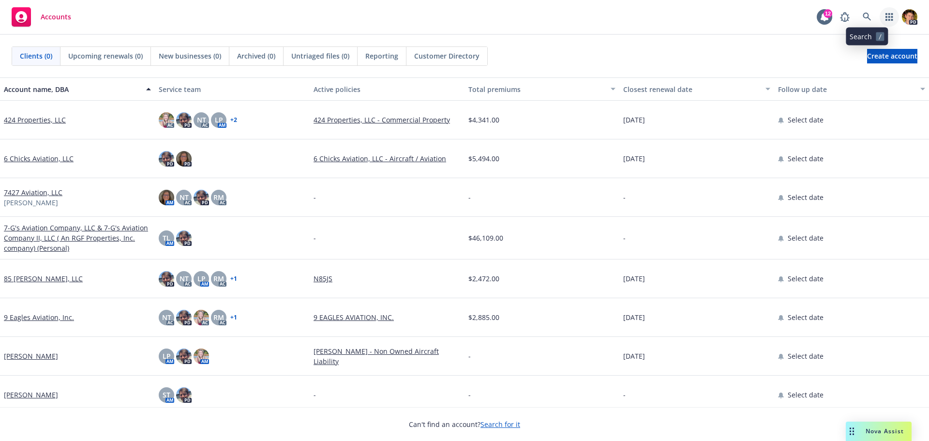
click at [889, 16] on icon "button" at bounding box center [888, 17] width 7 height 8
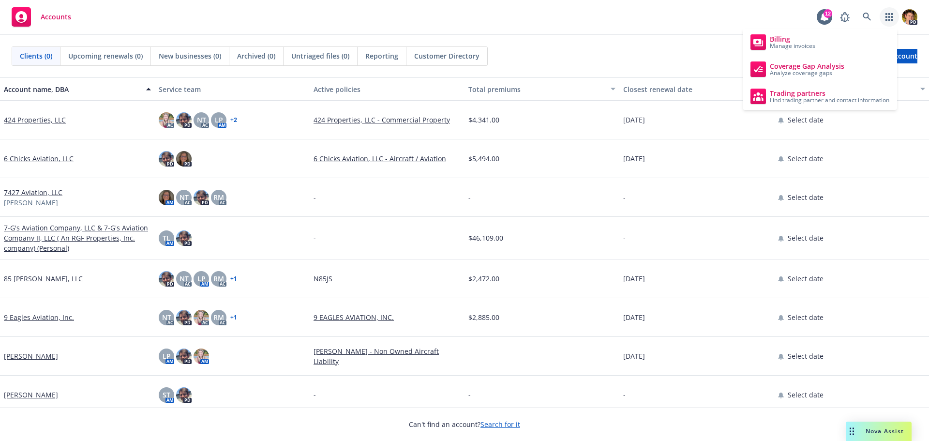
click at [571, 50] on div "Clients (0) Upcoming renewals (0) New businesses (0) Archived (0) Untriaged fil…" at bounding box center [464, 55] width 905 height 19
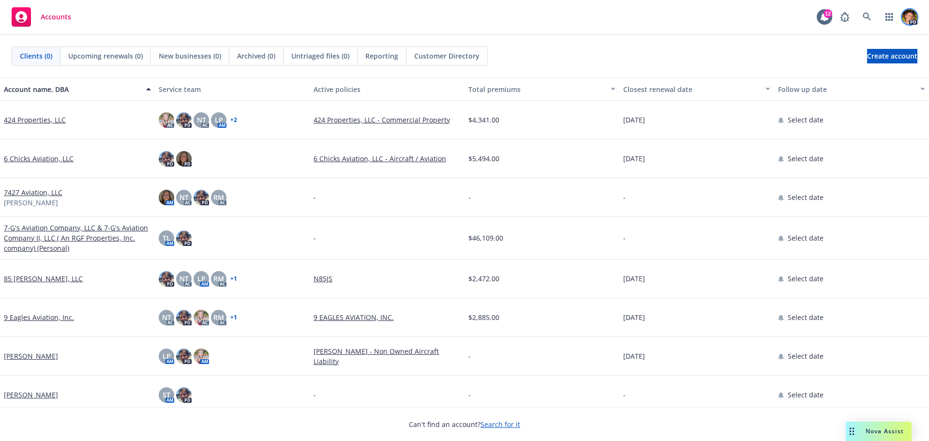
click at [913, 19] on img at bounding box center [909, 16] width 15 height 15
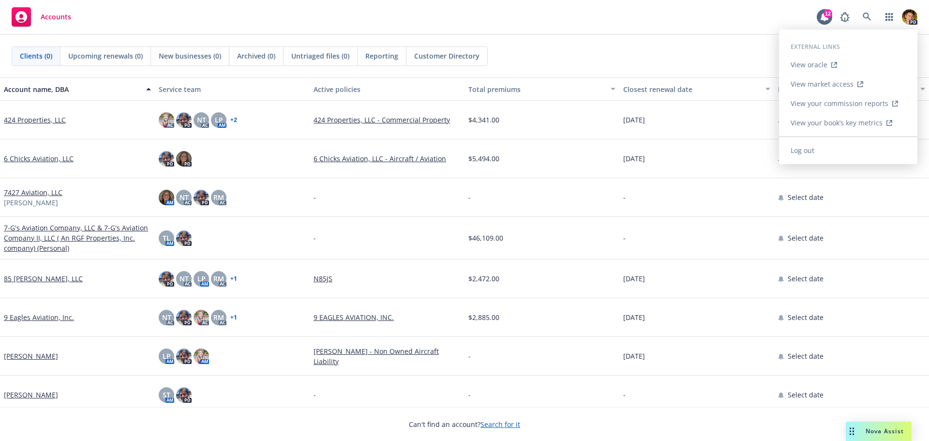
click at [899, 122] on link "View your book’s key metrics" at bounding box center [848, 122] width 138 height 19
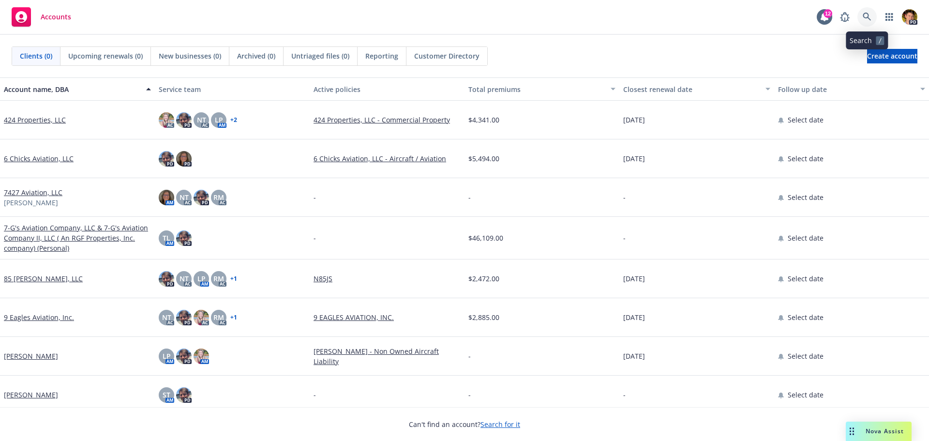
click at [867, 15] on icon at bounding box center [866, 17] width 8 height 8
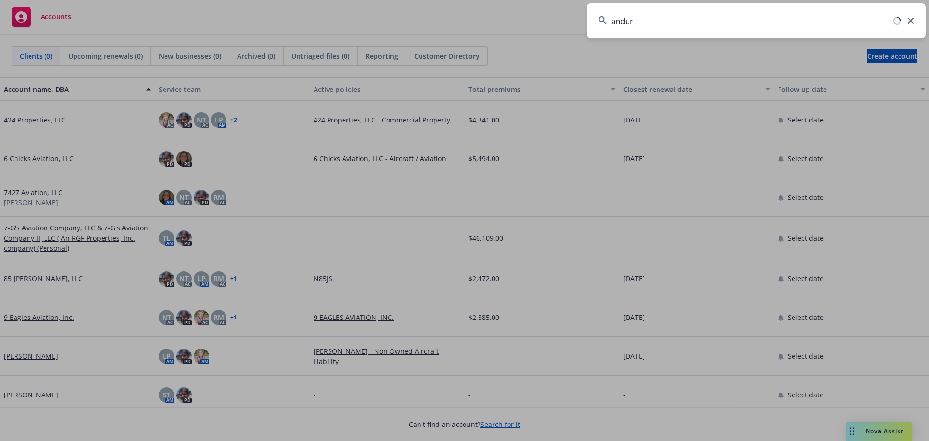
type input "anduri"
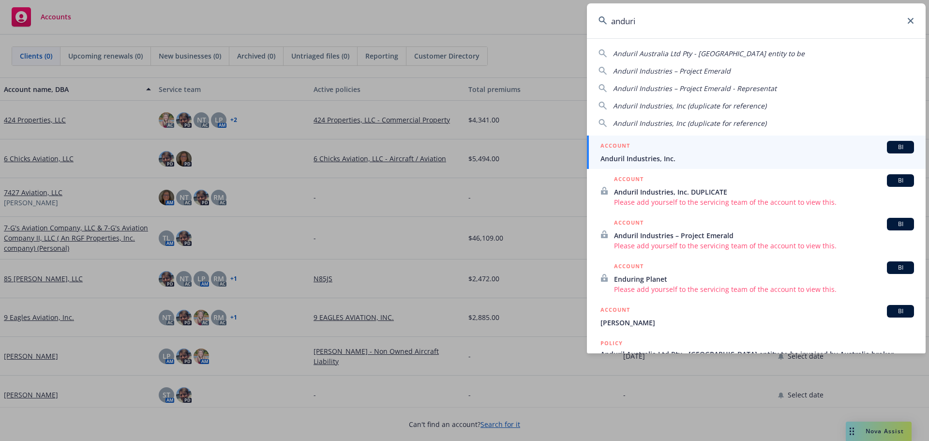
click at [657, 153] on div "ACCOUNT BI" at bounding box center [756, 147] width 313 height 13
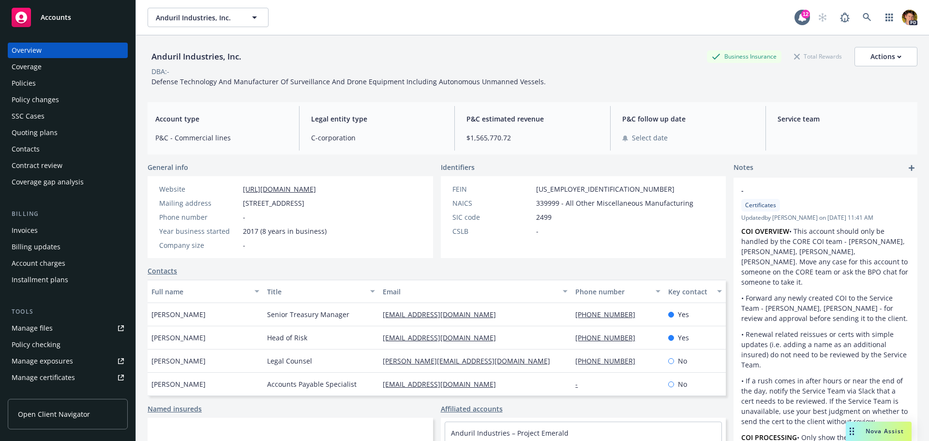
scroll to position [97, 0]
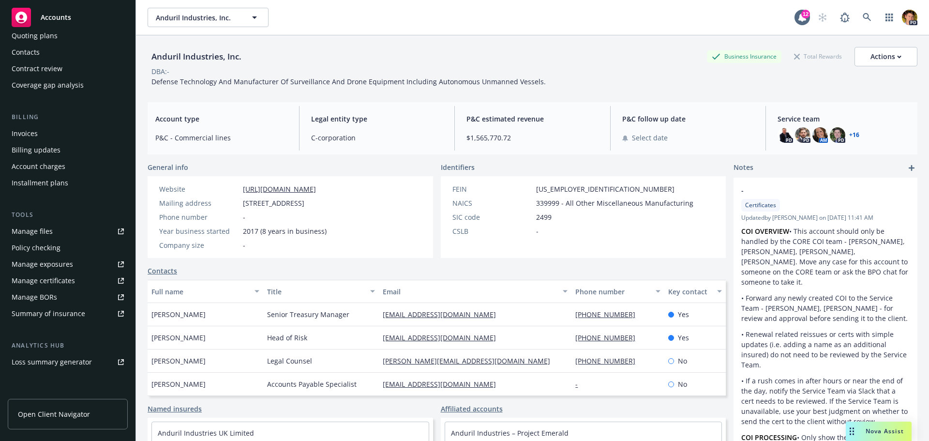
click at [74, 280] on link "Manage certificates" at bounding box center [68, 280] width 120 height 15
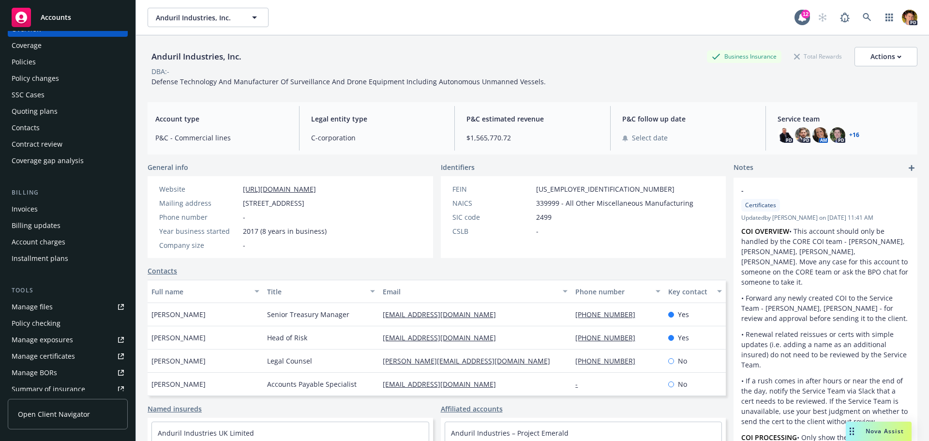
scroll to position [0, 0]
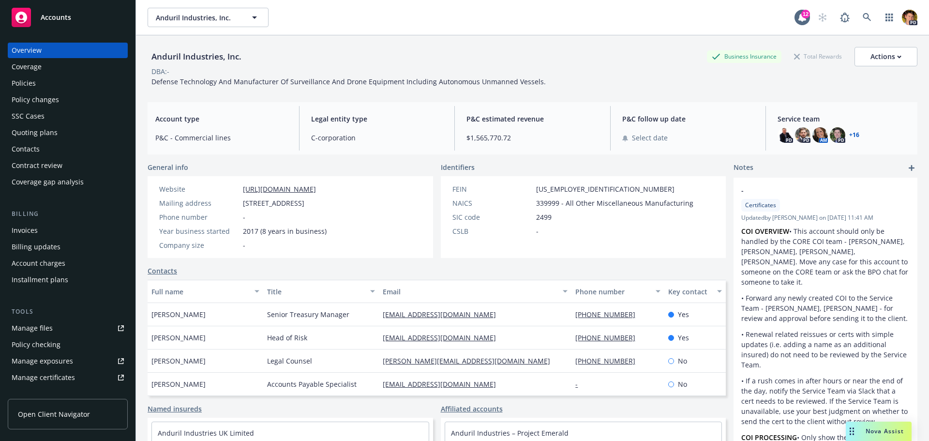
click at [29, 85] on div "Policies" at bounding box center [24, 82] width 24 height 15
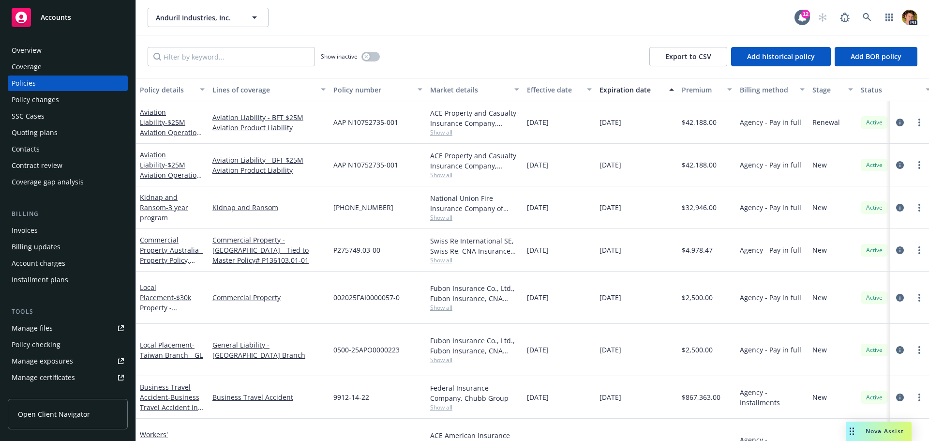
click at [245, 89] on div "Lines of coverage" at bounding box center [263, 90] width 103 height 10
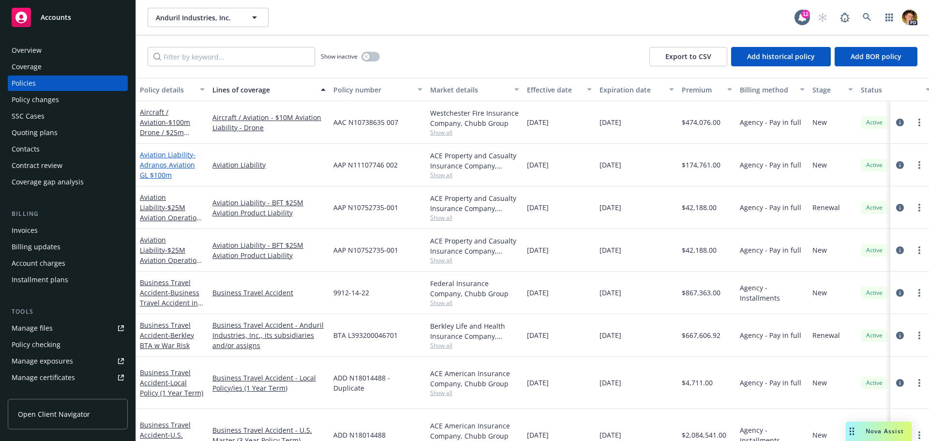
click at [184, 167] on span "- Adranos Aviation GL $100m" at bounding box center [168, 165] width 56 height 30
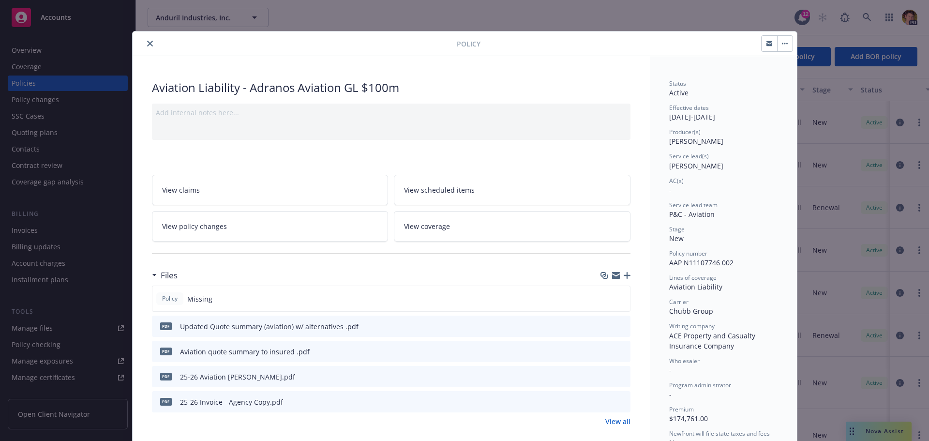
click at [148, 44] on icon "close" at bounding box center [150, 44] width 6 height 6
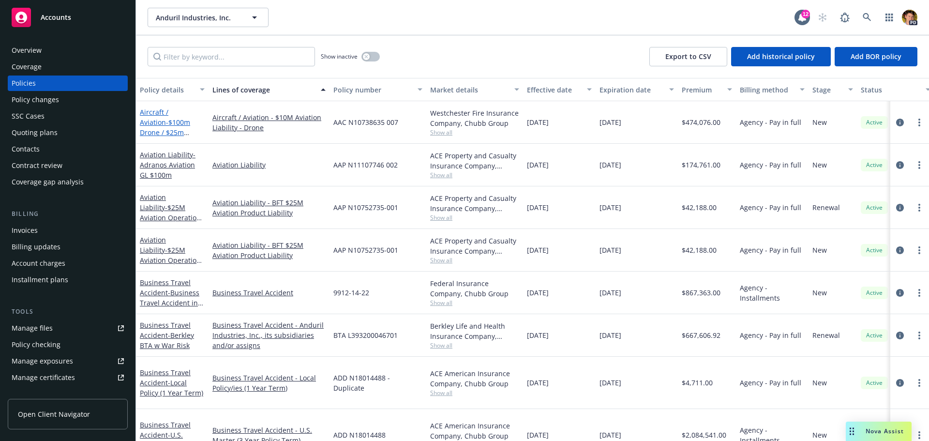
click at [167, 126] on span "- $100m Drone / $25m Owned Aircraft" at bounding box center [165, 133] width 50 height 30
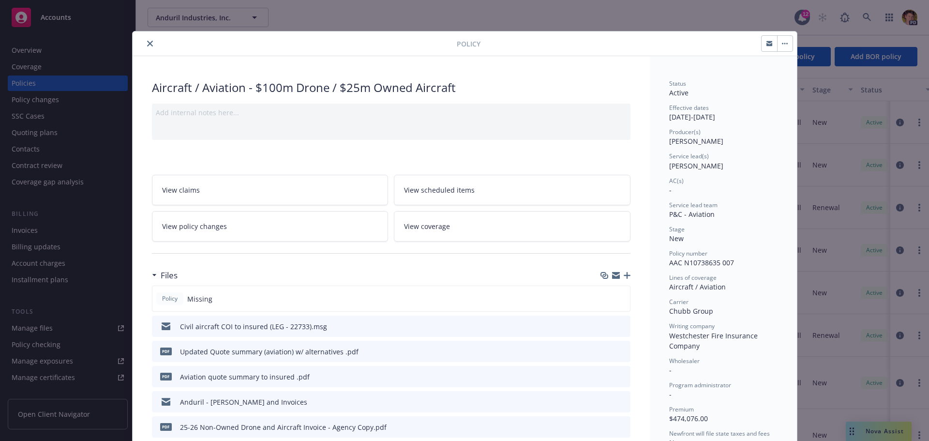
click at [147, 42] on icon "close" at bounding box center [150, 44] width 6 height 6
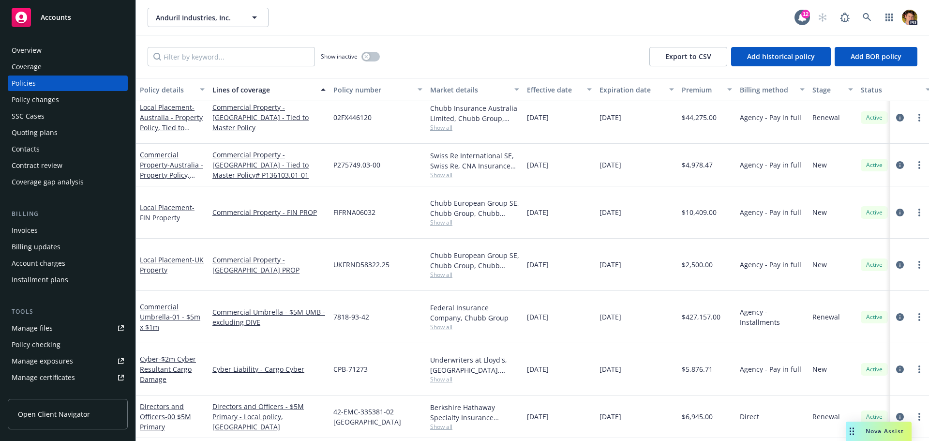
scroll to position [774, 0]
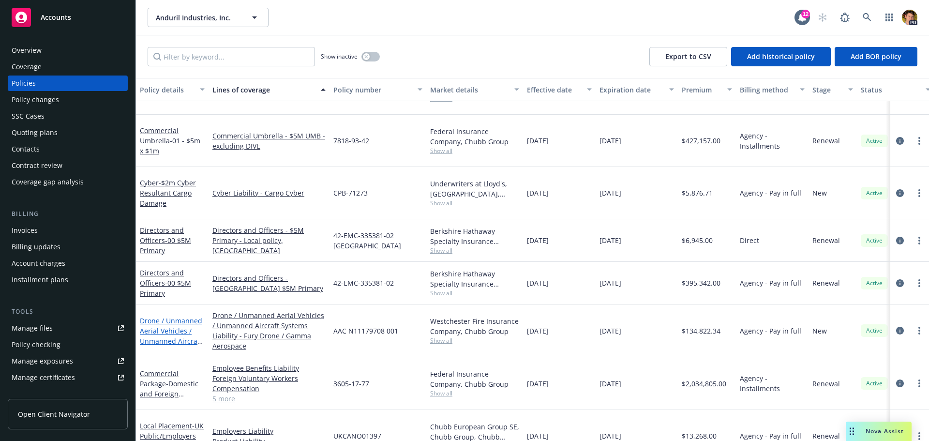
click at [163, 316] on link "Drone / Unmanned Aerial Vehicles / Unmanned Aircraft Systems Liability - Fury D…" at bounding box center [171, 346] width 62 height 60
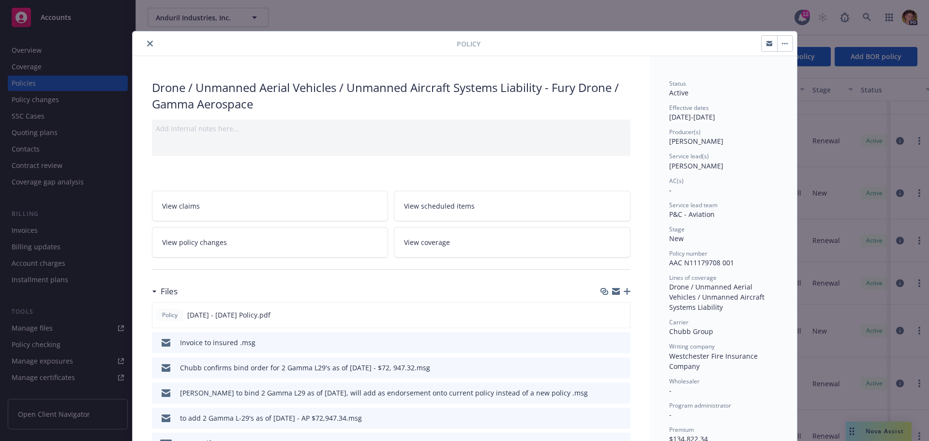
click at [148, 45] on icon "close" at bounding box center [150, 44] width 6 height 6
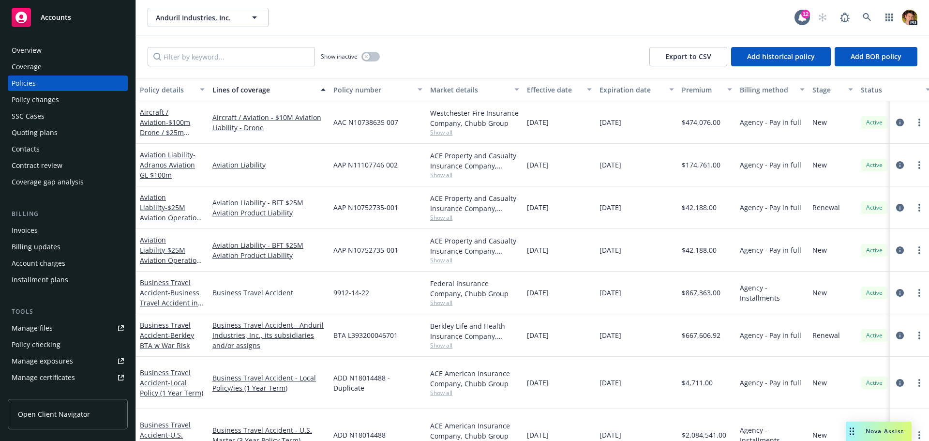
click at [35, 230] on div "Invoices" at bounding box center [25, 230] width 26 height 15
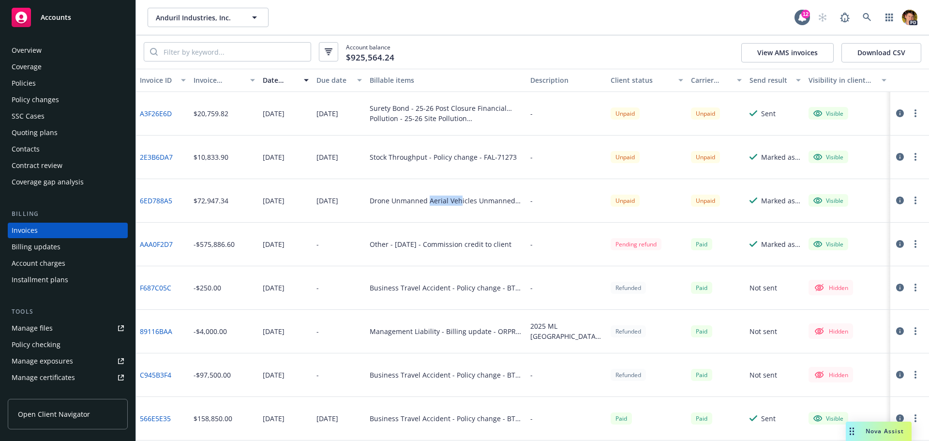
drag, startPoint x: 453, startPoint y: 200, endPoint x: 465, endPoint y: 202, distance: 12.7
click at [458, 199] on div "Drone Unmanned Aerial Vehicles Unmanned Aircraft Systems Liability - Policy cha…" at bounding box center [446, 200] width 153 height 10
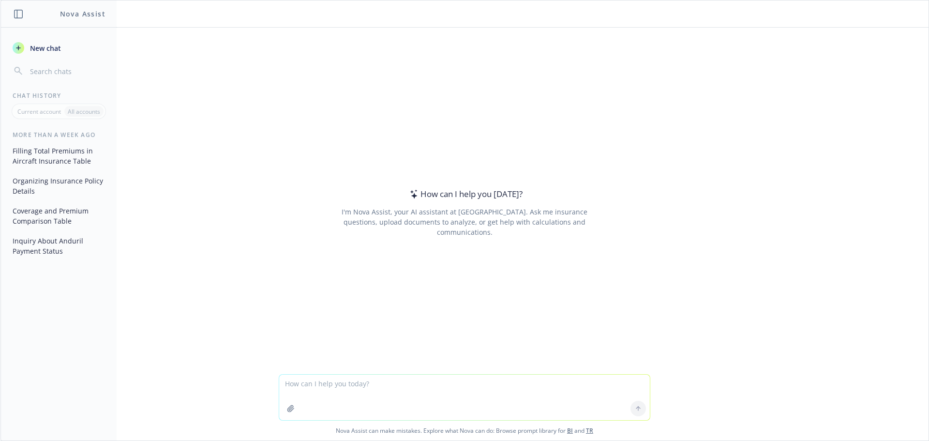
click at [336, 385] on textarea at bounding box center [464, 396] width 371 height 45
click at [287, 410] on icon "button" at bounding box center [291, 408] width 8 height 8
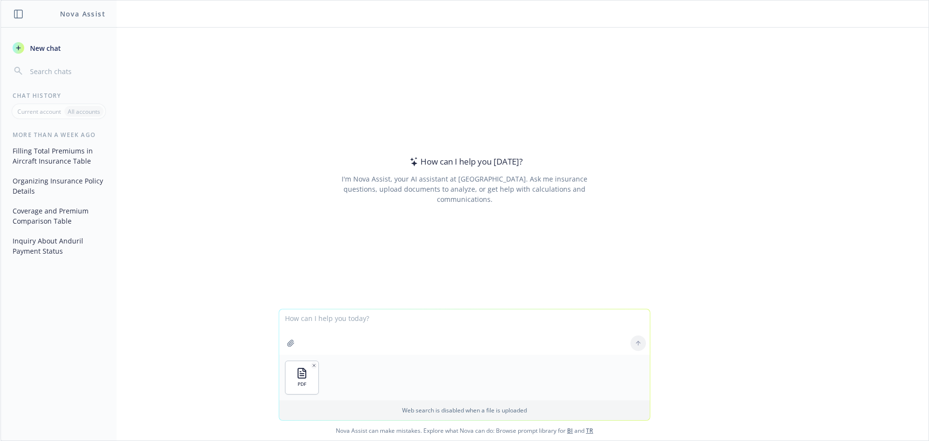
click at [347, 317] on textarea at bounding box center [464, 331] width 371 height 45
click at [327, 321] on textarea at bounding box center [464, 331] width 371 height 45
click at [630, 317] on textarea "Please take this aircraft policy and pull out the aircraft on pages 3, 5, 6, 9 …" at bounding box center [464, 331] width 371 height 45
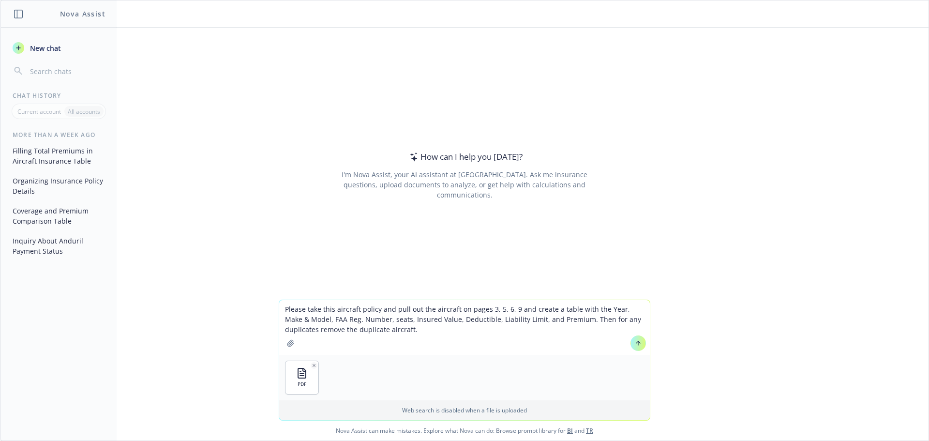
type textarea "Please take this aircraft policy and pull out the aircraft on pages 3, 5, 6, 9 …"
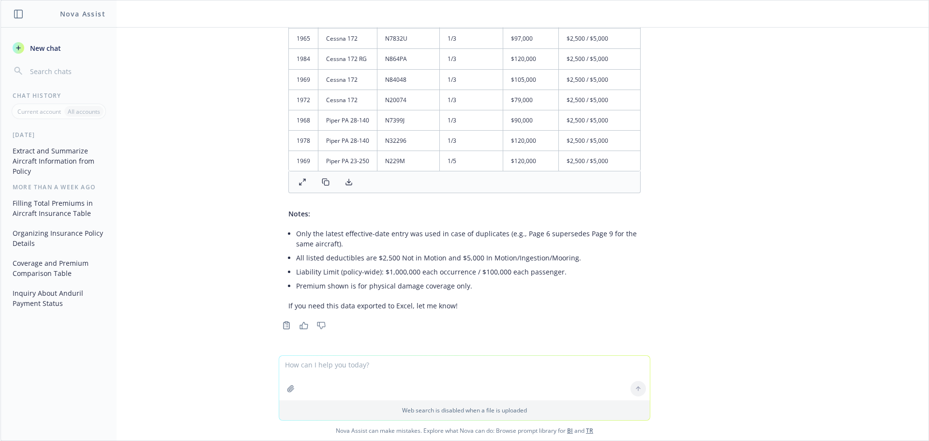
scroll to position [293, 0]
click at [723, 168] on div "pdf 24 IAT AC Policy.pdf Please take this aircraft policy and pull out the airc…" at bounding box center [464, 191] width 928 height 327
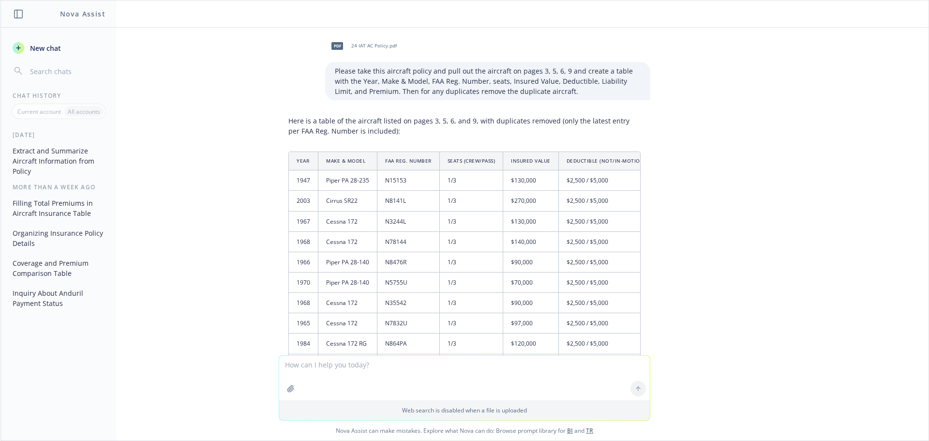
scroll to position [0, 0]
drag, startPoint x: 389, startPoint y: 72, endPoint x: 434, endPoint y: 74, distance: 44.5
click at [432, 74] on p "Please take this aircraft policy and pull out the aircraft on pages 3, 5, 6, 9 …" at bounding box center [488, 82] width 306 height 30
click at [482, 89] on p "Please take this aircraft policy and pull out the aircraft on pages 3, 5, 6, 9 …" at bounding box center [488, 82] width 306 height 30
click at [298, 121] on p "Here is a table of the aircraft listed on pages 3, 5, 6, and 9, with duplicates…" at bounding box center [464, 127] width 352 height 20
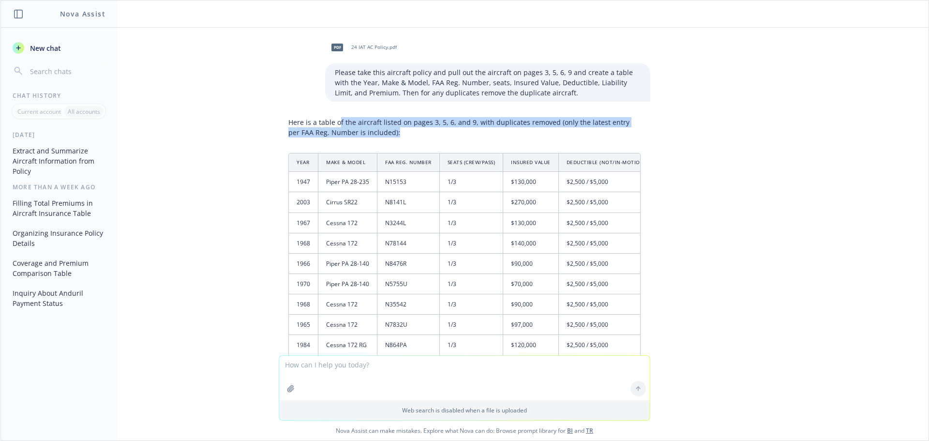
drag, startPoint x: 336, startPoint y: 120, endPoint x: 431, endPoint y: 128, distance: 96.0
click at [431, 128] on p "Here is a table of the aircraft listed on pages 3, 5, 6, and 9, with duplicates…" at bounding box center [464, 127] width 352 height 20
click at [444, 132] on p "Here is a table of the aircraft listed on pages 3, 5, 6, and 9, with duplicates…" at bounding box center [464, 127] width 352 height 20
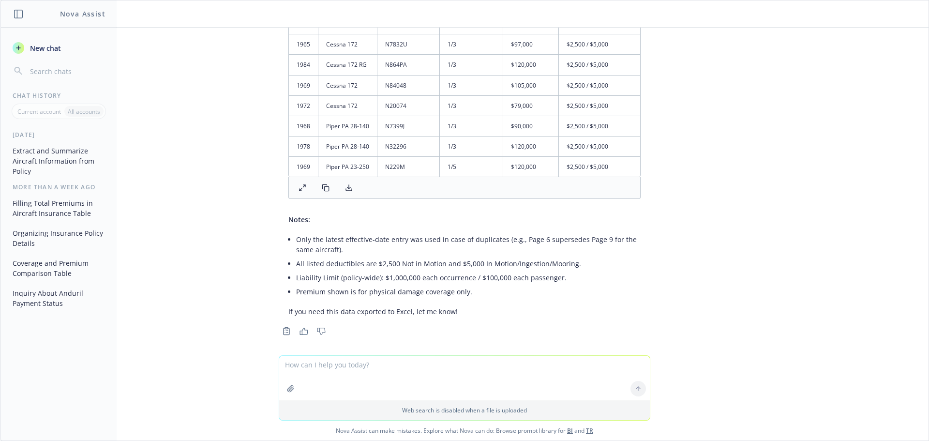
scroll to position [290, 0]
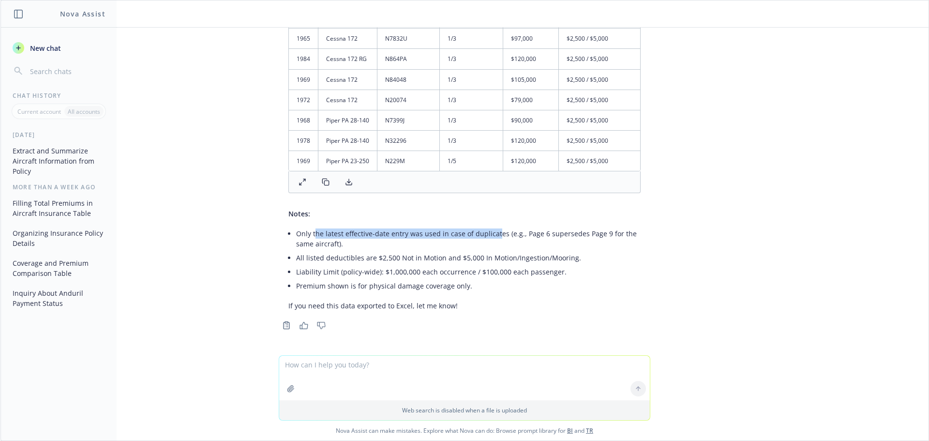
drag, startPoint x: 329, startPoint y: 237, endPoint x: 490, endPoint y: 239, distance: 160.1
click at [490, 239] on li "Only the latest effective-date entry was used in case of duplicates (e.g., Page…" at bounding box center [468, 238] width 344 height 24
drag, startPoint x: 333, startPoint y: 261, endPoint x: 359, endPoint y: 261, distance: 25.6
click at [356, 261] on li "All listed deductibles are $2,500 Not in Motion and $5,000 In Motion/Ingestion/…" at bounding box center [468, 258] width 344 height 14
drag, startPoint x: 375, startPoint y: 261, endPoint x: 399, endPoint y: 261, distance: 24.2
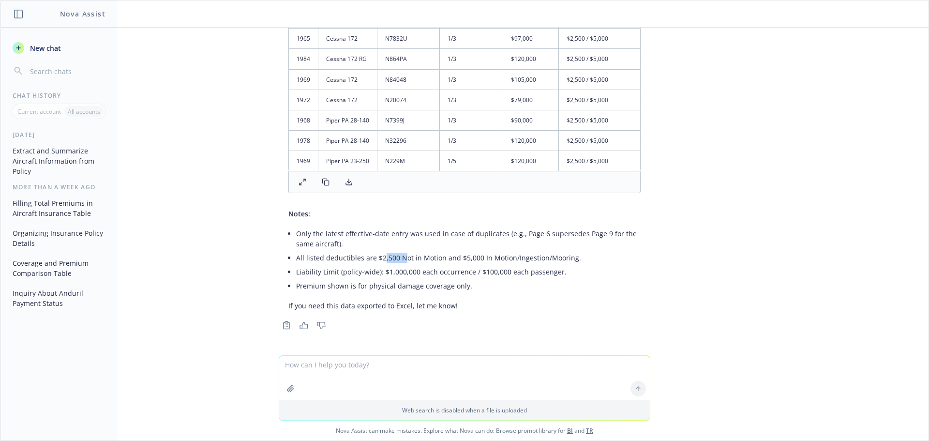
click at [399, 261] on li "All listed deductibles are $2,500 Not in Motion and $5,000 In Motion/Ingestion/…" at bounding box center [468, 258] width 344 height 14
drag, startPoint x: 335, startPoint y: 275, endPoint x: 436, endPoint y: 275, distance: 100.6
click at [433, 275] on li "Liability Limit (policy-wide): $1,000,000 each occurrence / $100,000 each passe…" at bounding box center [468, 272] width 344 height 14
drag, startPoint x: 321, startPoint y: 290, endPoint x: 365, endPoint y: 287, distance: 44.6
click at [363, 287] on li "Premium shown is for physical damage coverage only." at bounding box center [468, 286] width 344 height 14
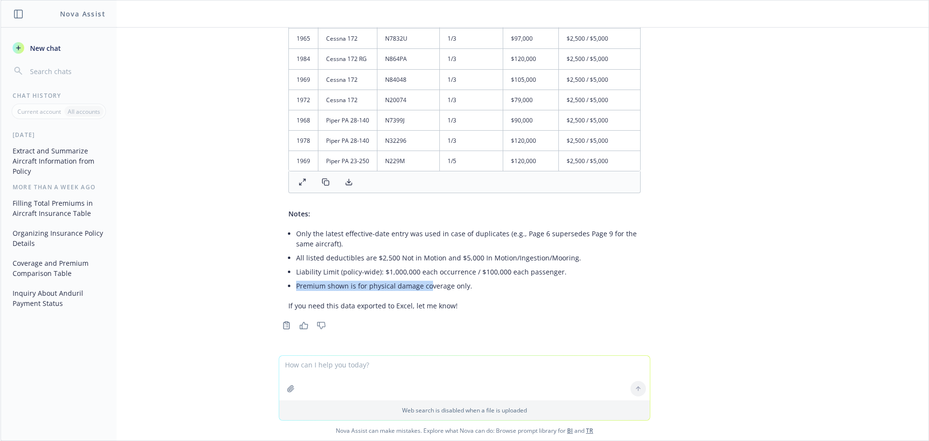
drag, startPoint x: 421, startPoint y: 291, endPoint x: 279, endPoint y: 286, distance: 142.3
click at [279, 286] on div "Here is a table of the aircraft listed on pages 3, 5, 6, and 9, with duplicates…" at bounding box center [464, 70] width 371 height 487
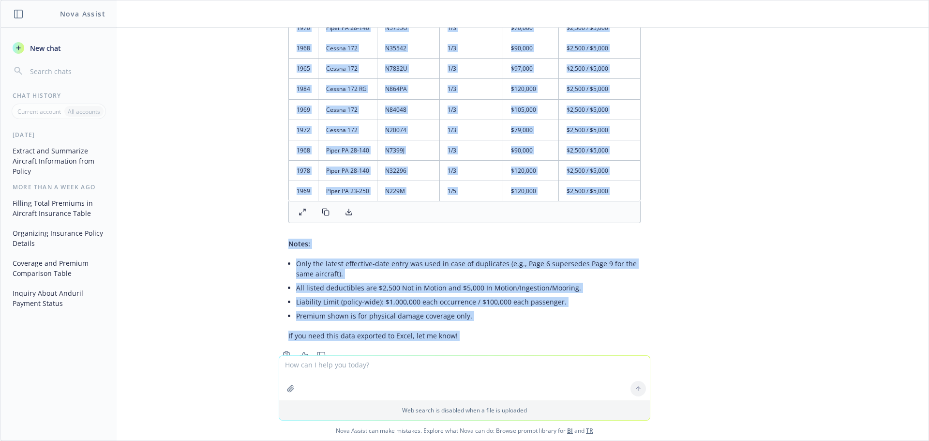
scroll to position [293, 0]
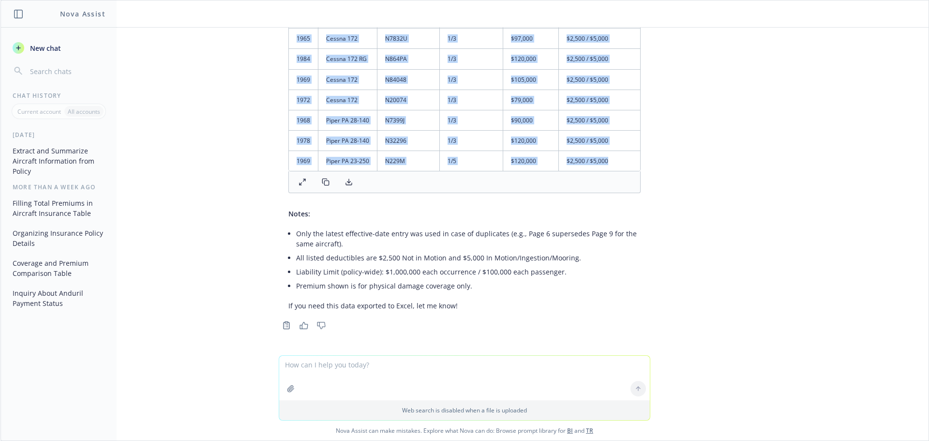
drag, startPoint x: 288, startPoint y: 114, endPoint x: 608, endPoint y: 153, distance: 322.1
click at [608, 153] on table "Year Make & Model FAA Reg. Number Seats (Crew/Pass) Insured Value Deductible (N…" at bounding box center [580, 18] width 583 height 303
copy table "Year Make & Model FAA Reg. Number Seats (Crew/Pass) Insured Value Deductible (N…"
click at [345, 185] on icon at bounding box center [349, 182] width 8 height 8
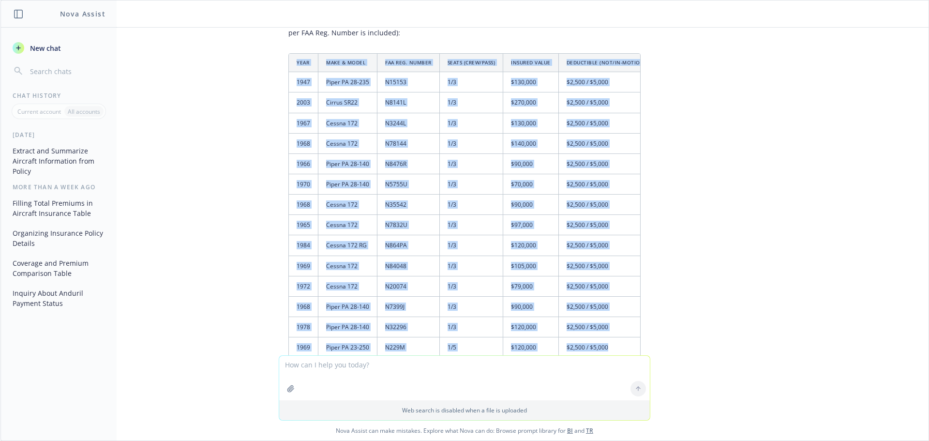
scroll to position [0, 0]
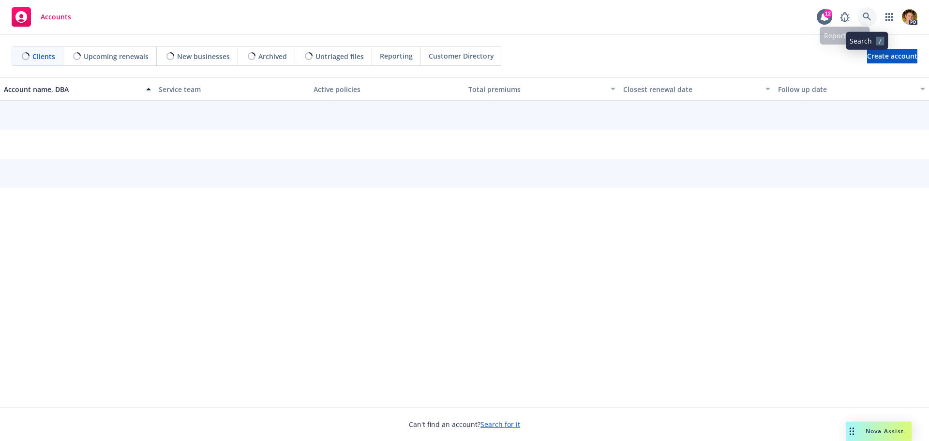
click at [873, 16] on link at bounding box center [866, 16] width 19 height 19
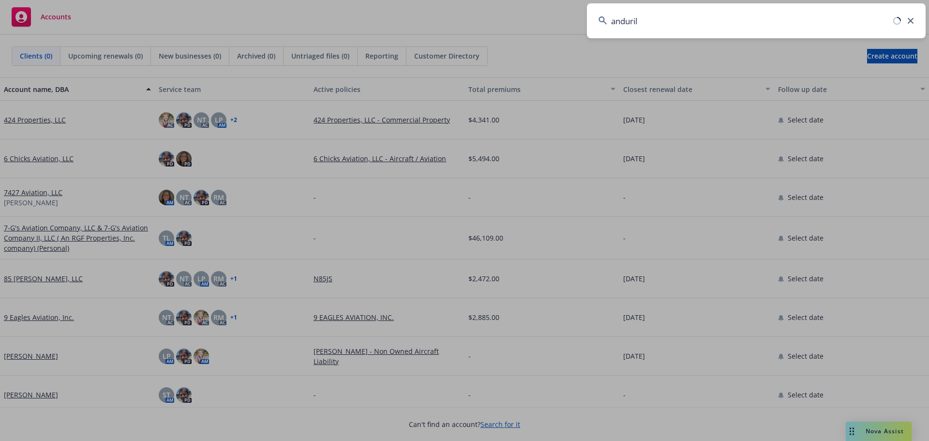
type input "anduril"
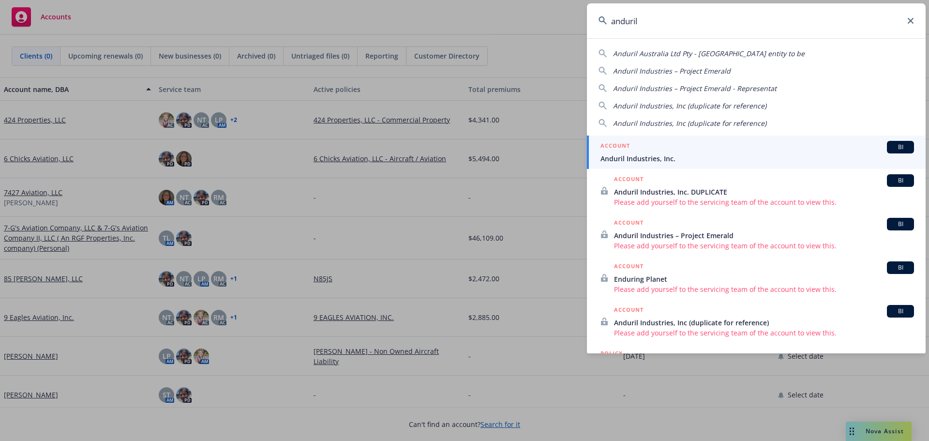
click at [659, 155] on span "Anduril Industries, Inc." at bounding box center [756, 158] width 313 height 10
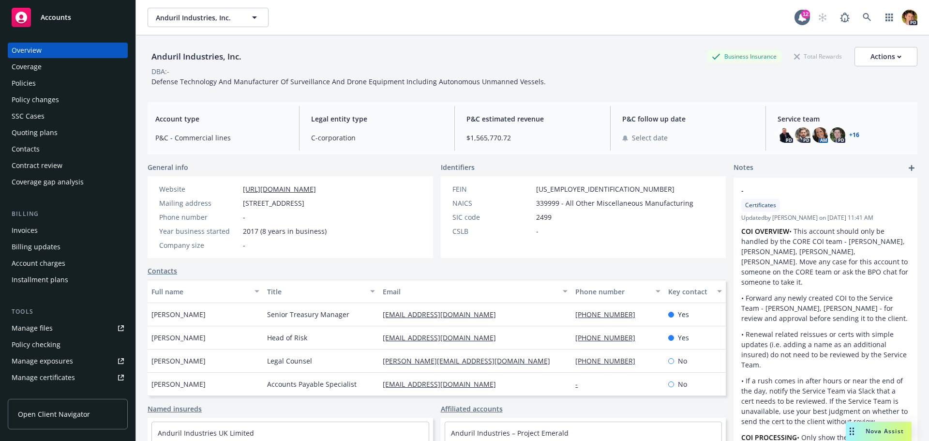
click at [25, 83] on div "Policies" at bounding box center [24, 82] width 24 height 15
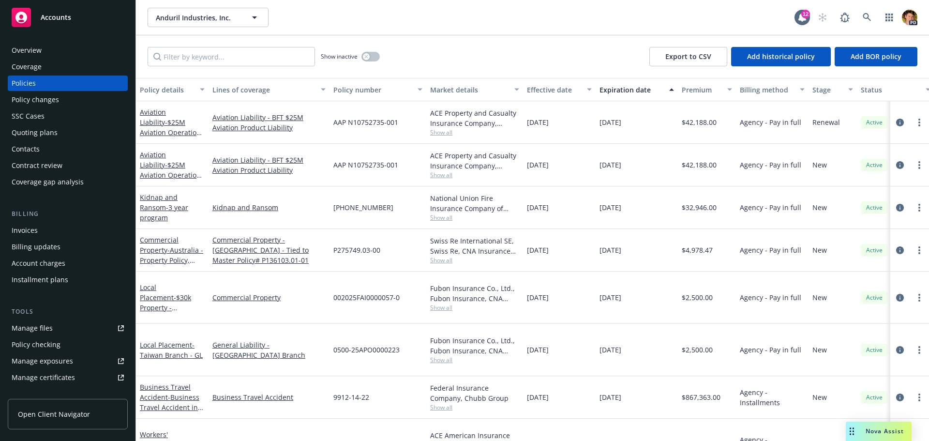
click at [242, 92] on div "Lines of coverage" at bounding box center [263, 90] width 103 height 10
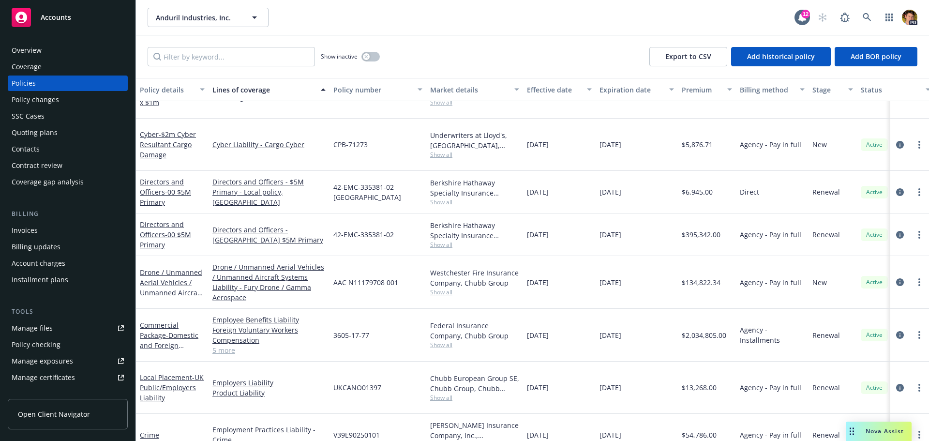
scroll to position [822, 0]
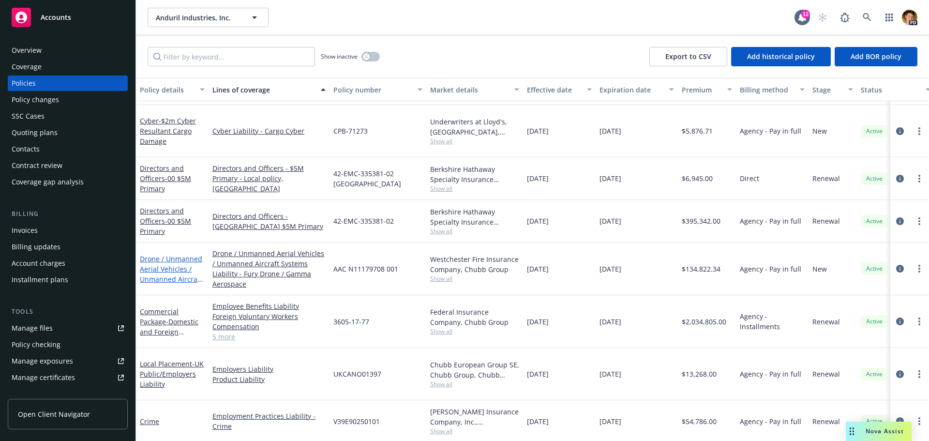
click at [155, 256] on link "Drone / Unmanned Aerial Vehicles / Unmanned Aircraft Systems Liability - Fury D…" at bounding box center [171, 284] width 62 height 60
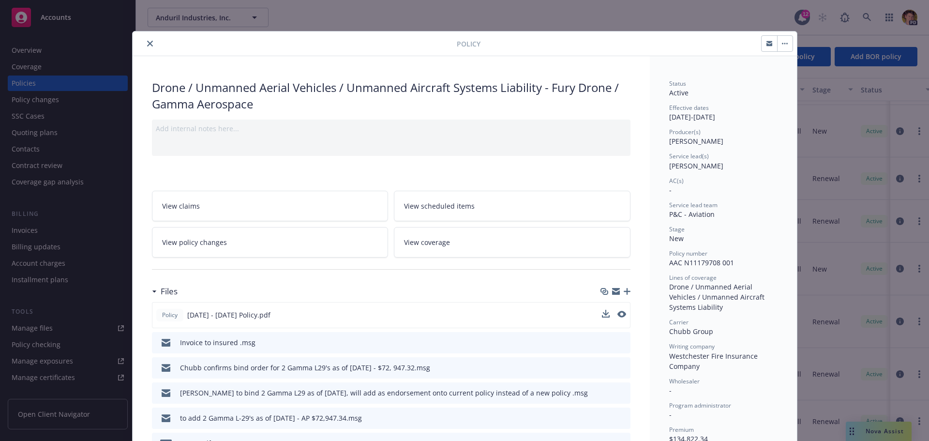
click at [215, 319] on span "2025 - 2026 Policy.pdf" at bounding box center [228, 315] width 83 height 10
click at [618, 316] on icon "preview file" at bounding box center [620, 314] width 9 height 7
click at [140, 47] on div at bounding box center [296, 44] width 320 height 12
click at [147, 43] on icon "close" at bounding box center [150, 44] width 6 height 6
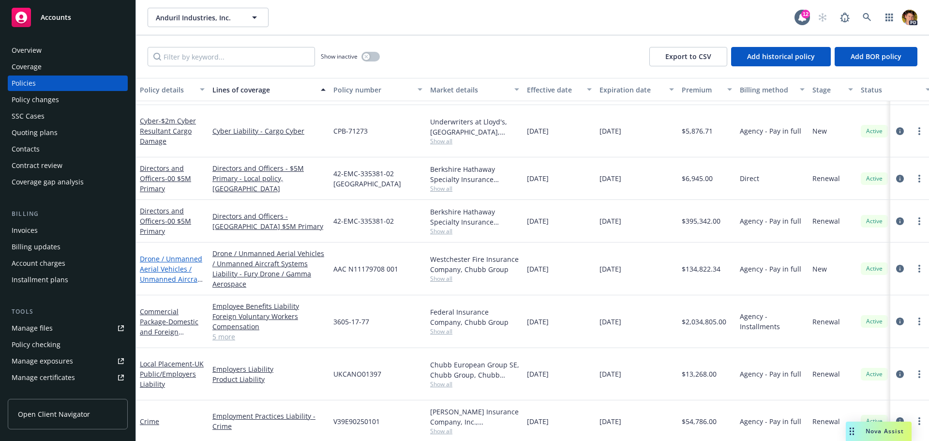
click at [164, 254] on link "Drone / Unmanned Aerial Vehicles / Unmanned Aircraft Systems Liability - Fury D…" at bounding box center [171, 284] width 62 height 60
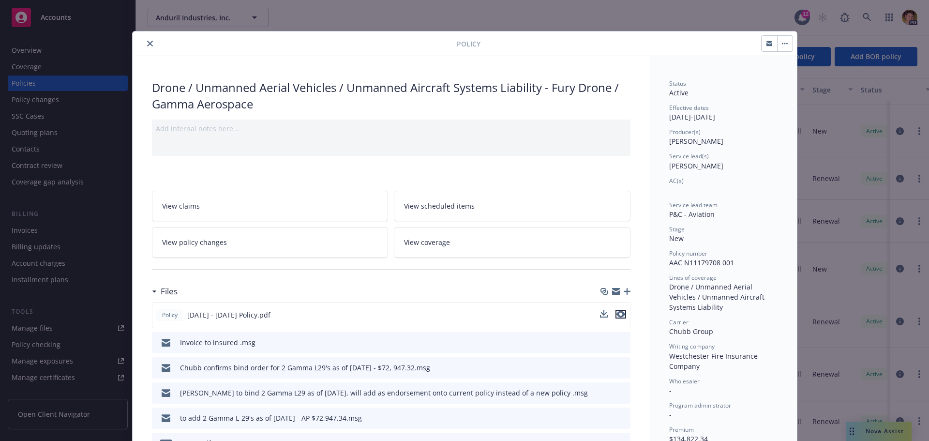
click at [619, 313] on icon "preview file" at bounding box center [620, 314] width 9 height 7
click at [147, 43] on icon "close" at bounding box center [150, 44] width 6 height 6
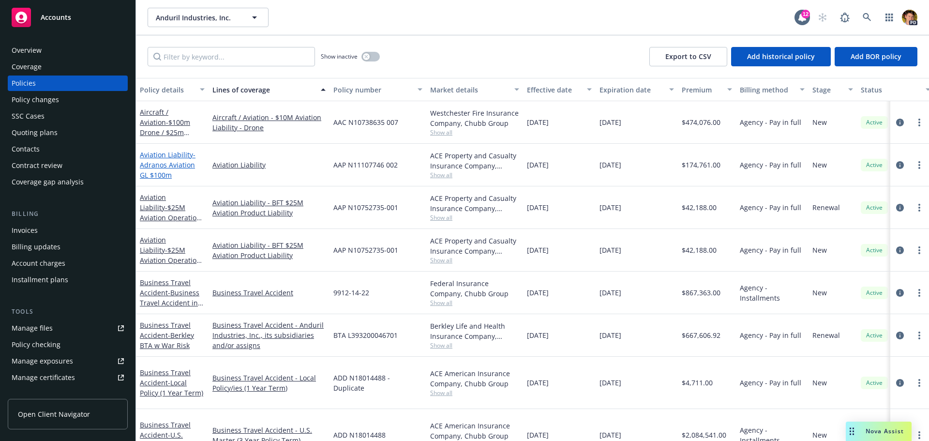
click at [180, 163] on span "- Adranos Aviation GL $100m" at bounding box center [168, 165] width 56 height 30
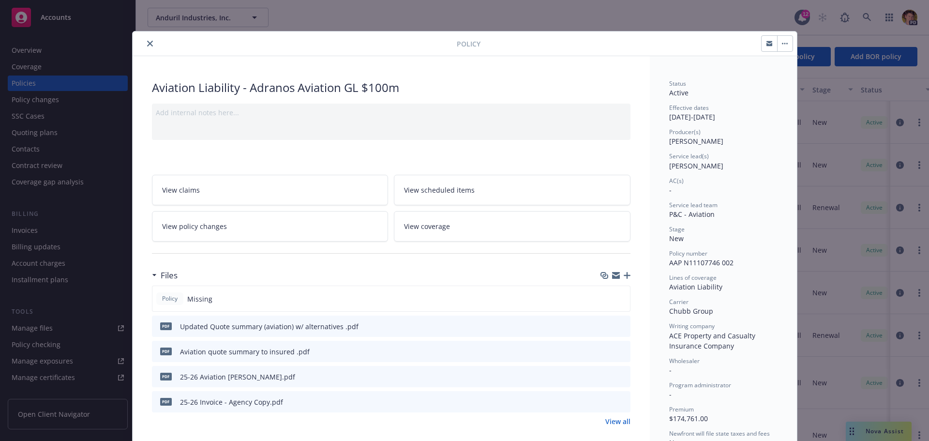
click at [620, 375] on icon "preview file" at bounding box center [621, 375] width 9 height 7
click at [144, 42] on button "close" at bounding box center [150, 44] width 12 height 12
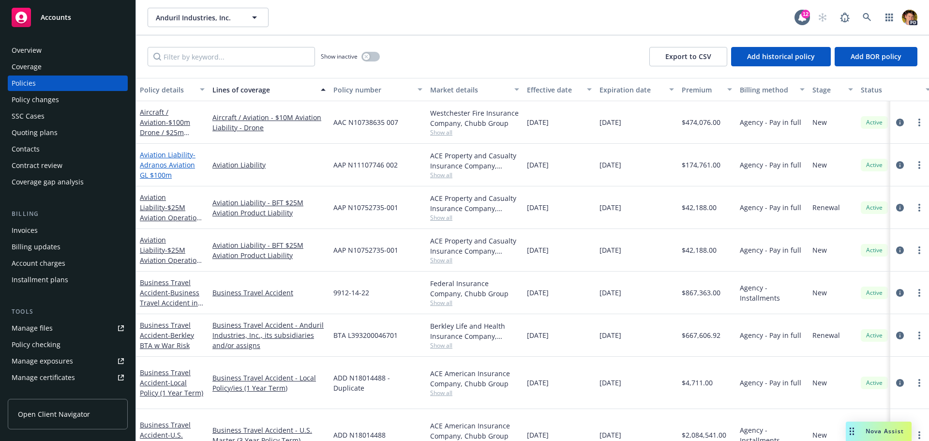
click at [164, 154] on link "Aviation Liability - Adranos Aviation GL $100m" at bounding box center [168, 165] width 56 height 30
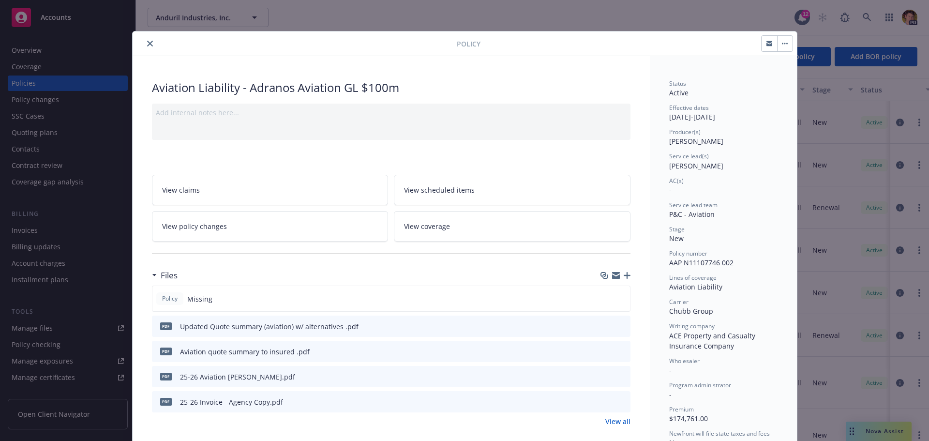
scroll to position [29, 0]
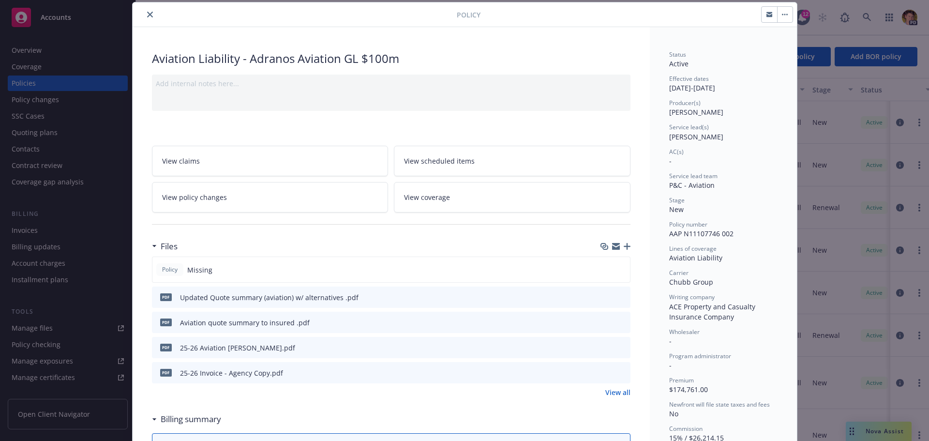
click at [617, 348] on icon "preview file" at bounding box center [621, 346] width 9 height 7
click at [147, 15] on icon "close" at bounding box center [150, 15] width 6 height 6
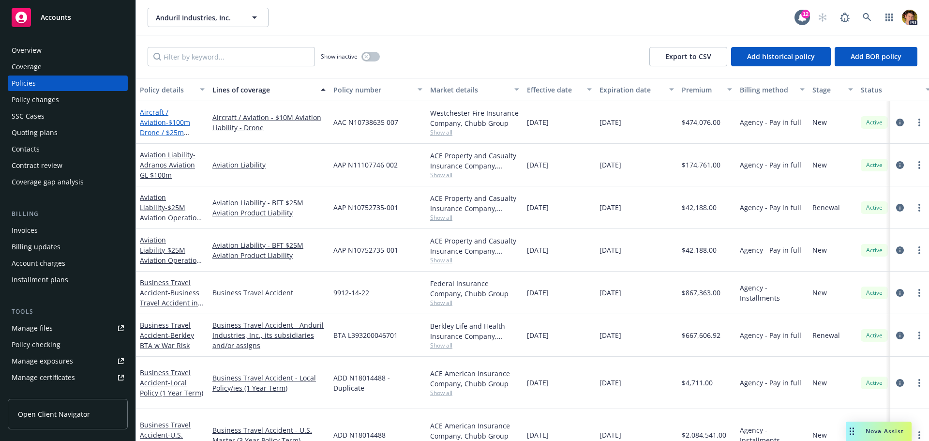
click at [165, 123] on span "- $100m Drone / $25m Owned Aircraft" at bounding box center [165, 133] width 50 height 30
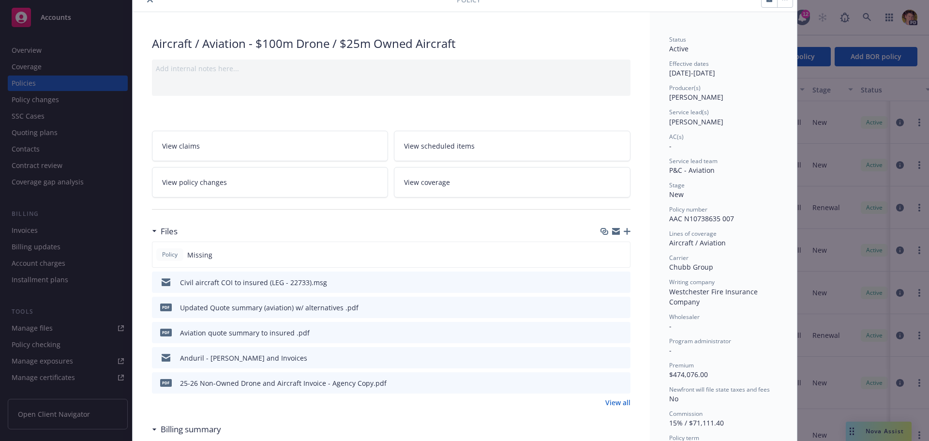
scroll to position [242, 0]
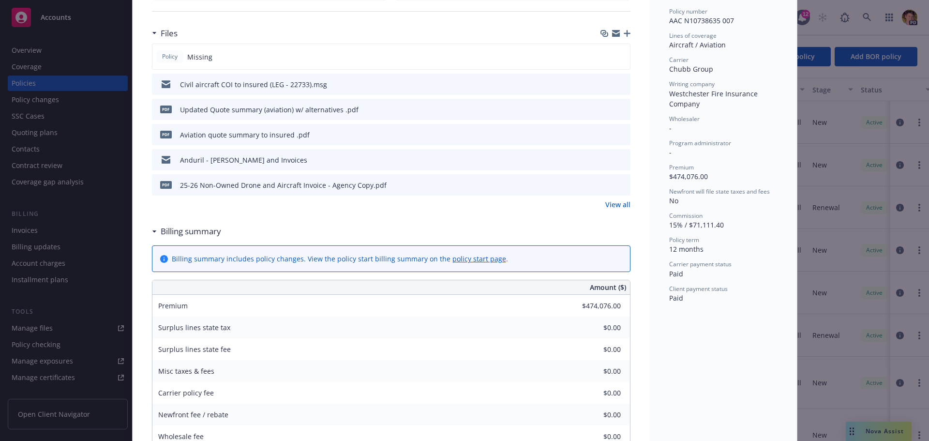
click at [621, 108] on icon "preview file" at bounding box center [621, 108] width 9 height 7
click at [613, 203] on link "View all" at bounding box center [617, 204] width 25 height 10
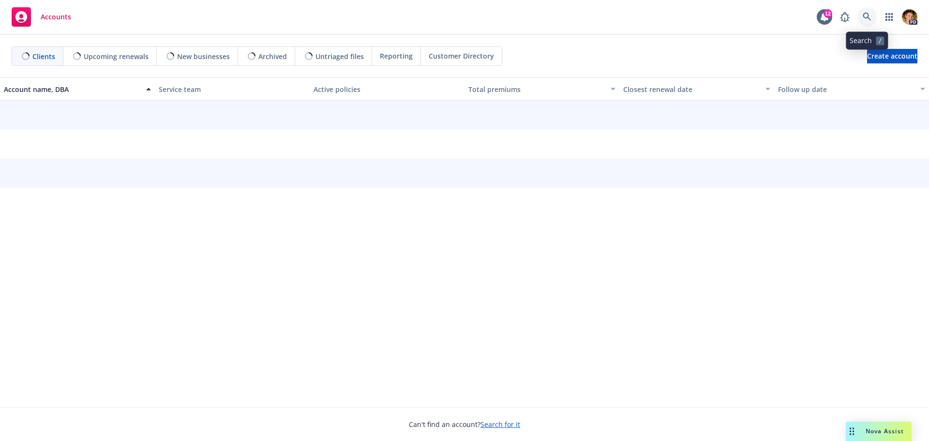
click at [874, 11] on link at bounding box center [866, 16] width 19 height 19
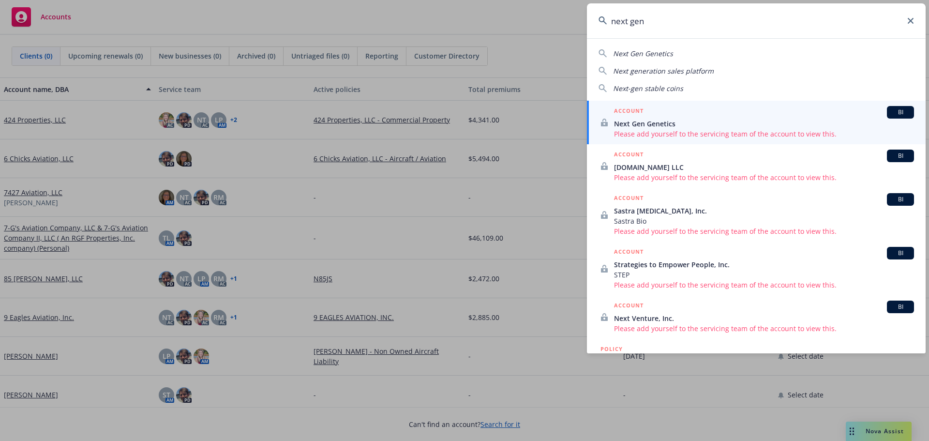
click at [626, 16] on input "next gen" at bounding box center [756, 20] width 339 height 35
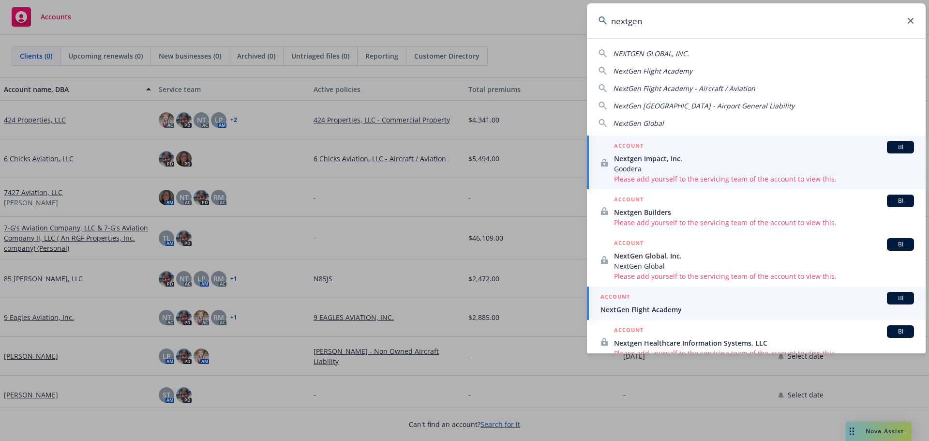
type input "nextgen"
click at [699, 313] on span "NextGen Flight Academy" at bounding box center [756, 309] width 313 height 10
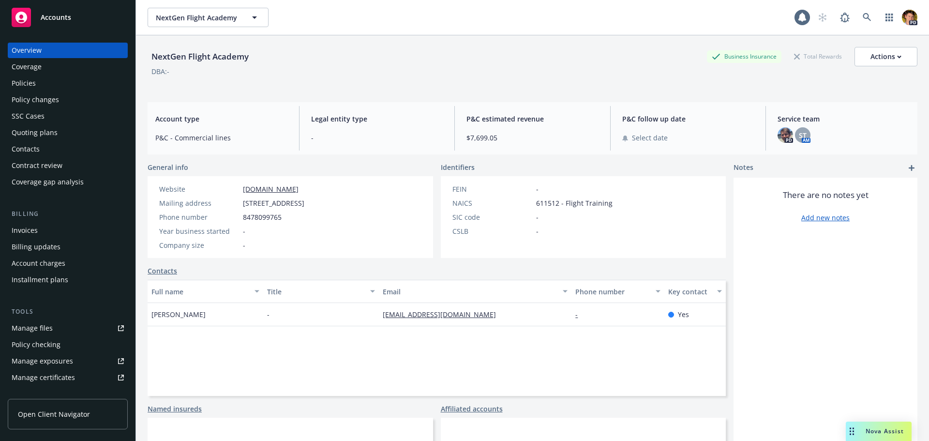
click at [38, 82] on div "Policies" at bounding box center [68, 82] width 112 height 15
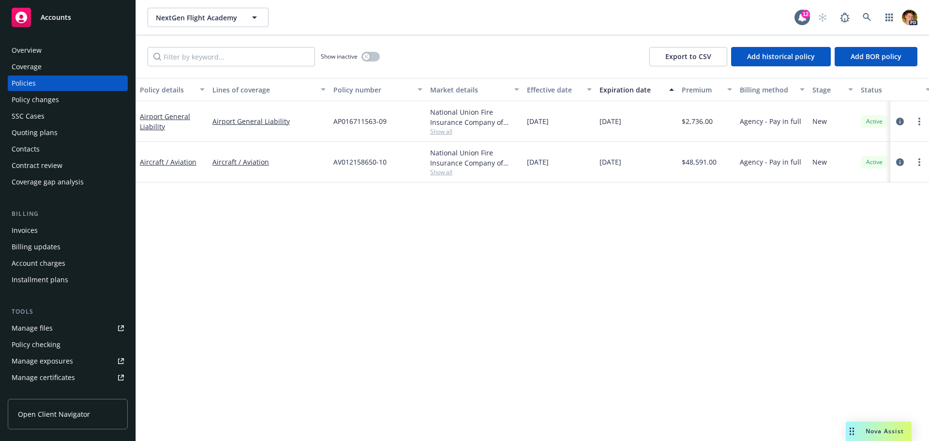
click at [45, 227] on div "Invoices" at bounding box center [68, 230] width 112 height 15
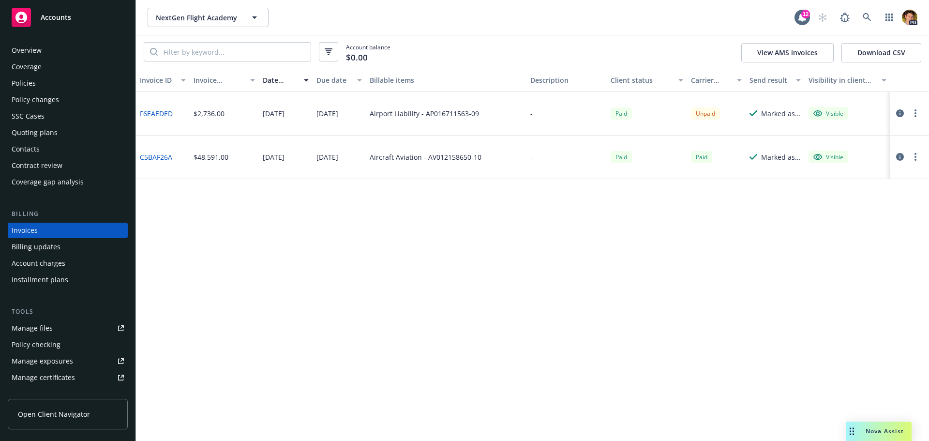
click at [54, 328] on link "Manage files" at bounding box center [68, 327] width 120 height 15
click at [35, 51] on div "Overview" at bounding box center [27, 50] width 30 height 15
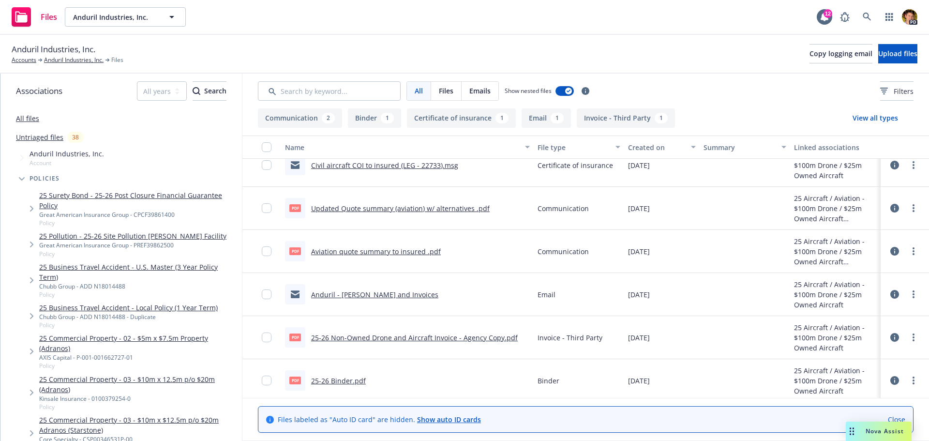
scroll to position [19, 0]
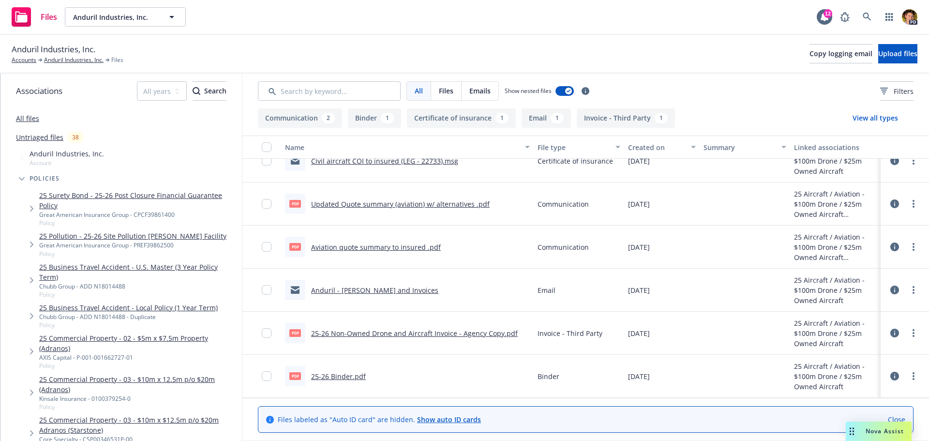
click at [347, 375] on link "25-26 Binder.pdf" at bounding box center [338, 375] width 55 height 9
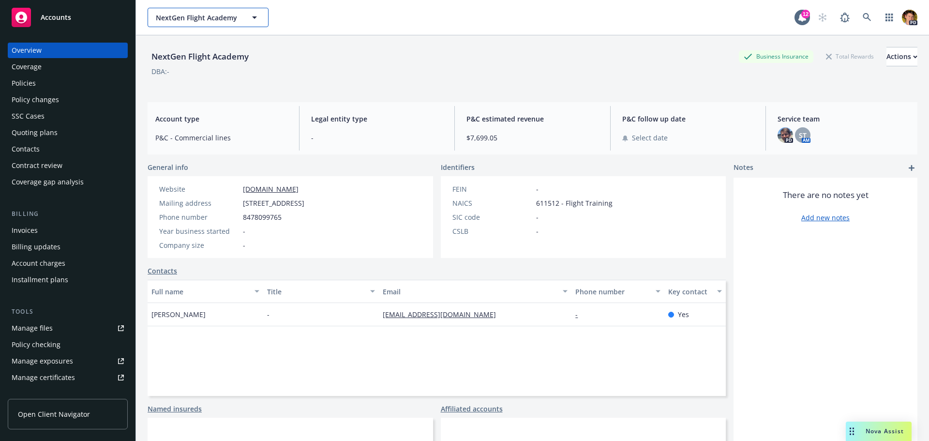
click at [186, 24] on button "NextGen Flight Academy" at bounding box center [208, 17] width 121 height 19
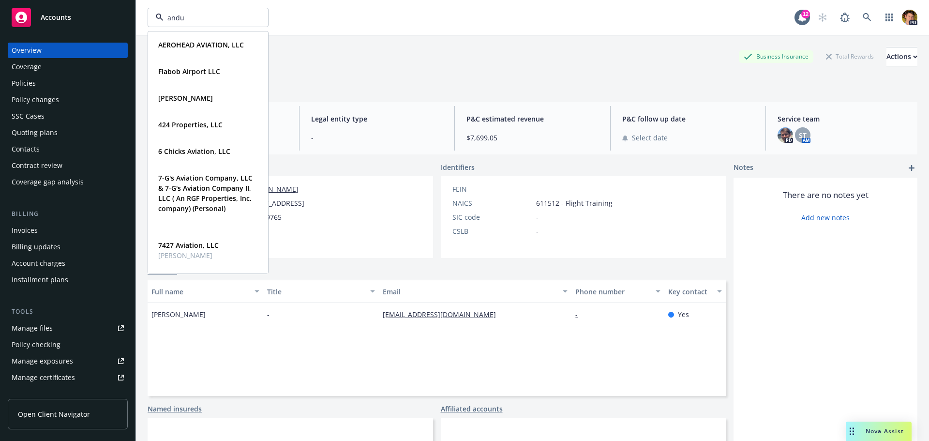
type input "andur"
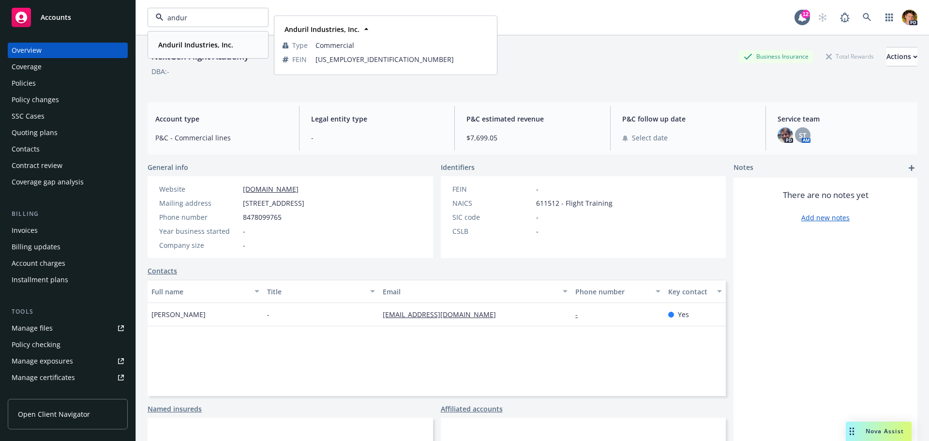
click at [191, 50] on div "Anduril Industries, Inc." at bounding box center [194, 45] width 81 height 14
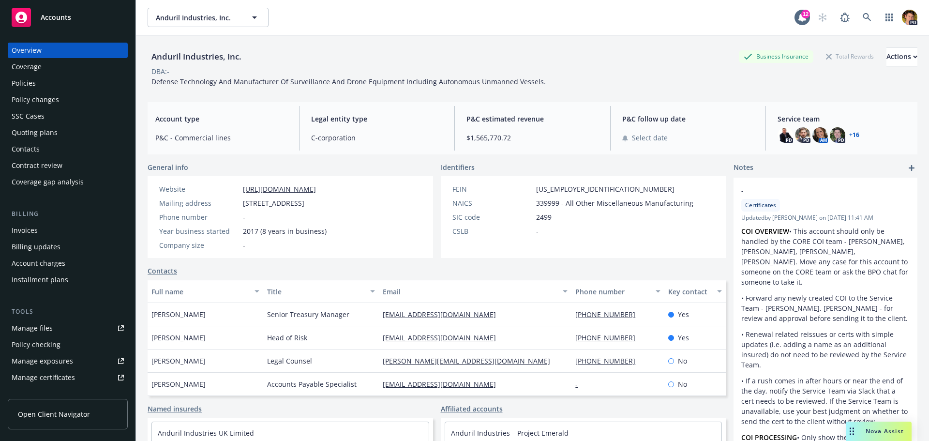
click at [39, 84] on div "Policies" at bounding box center [68, 82] width 112 height 15
